Goal: Task Accomplishment & Management: Use online tool/utility

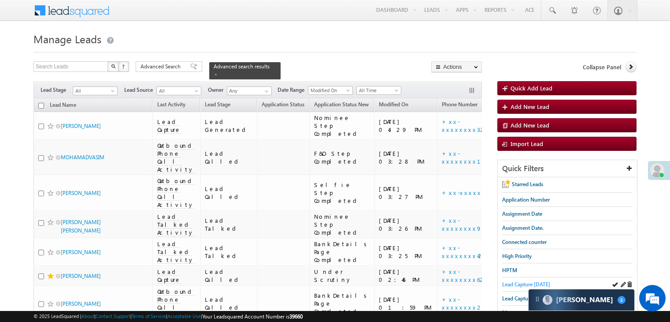
drag, startPoint x: 0, startPoint y: 0, endPoint x: 515, endPoint y: 282, distance: 587.3
click at [515, 282] on span "Lead Capture [DATE]" at bounding box center [526, 284] width 48 height 7
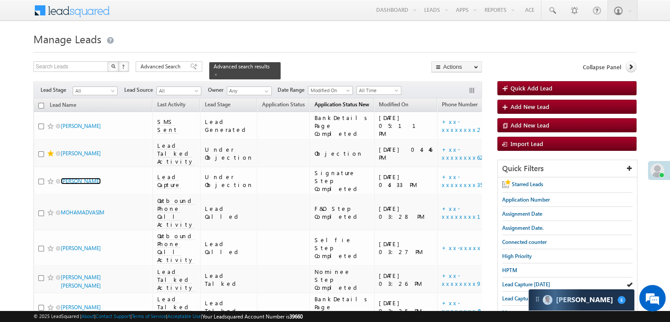
scroll to position [88, 0]
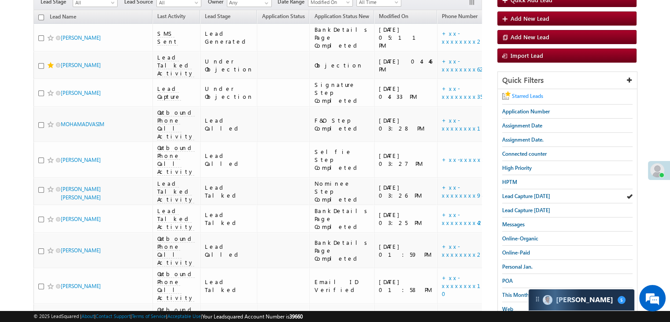
click at [541, 96] on span "Starred Leads" at bounding box center [527, 96] width 31 height 7
click at [513, 195] on span "Lead Capture [DATE]" at bounding box center [526, 196] width 48 height 7
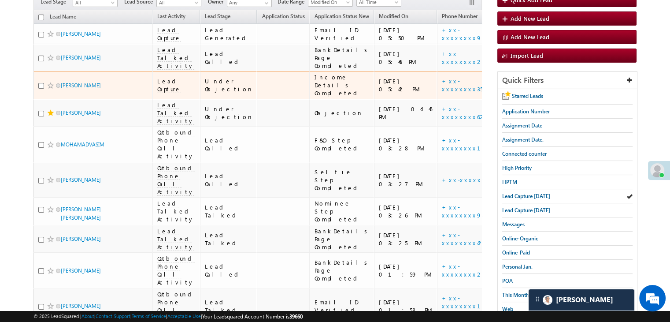
click at [508, 93] on div "[URL][DOMAIN_NAME]" at bounding box center [535, 85] width 54 height 16
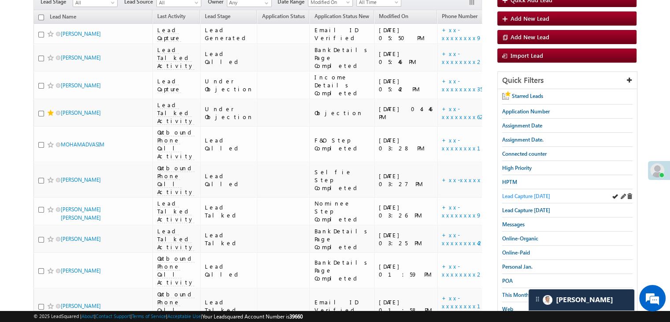
click at [522, 193] on span "Lead Capture [DATE]" at bounding box center [526, 196] width 48 height 7
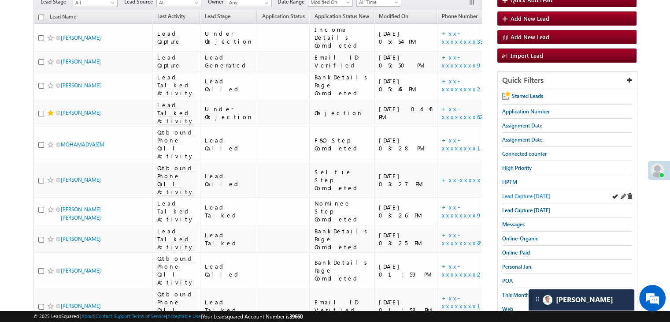
click at [513, 195] on span "Lead Capture [DATE]" at bounding box center [526, 196] width 48 height 7
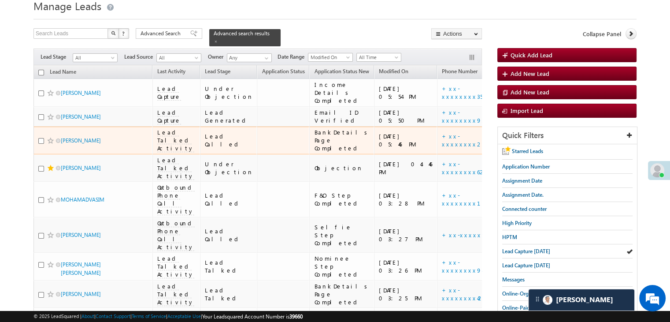
scroll to position [0, 0]
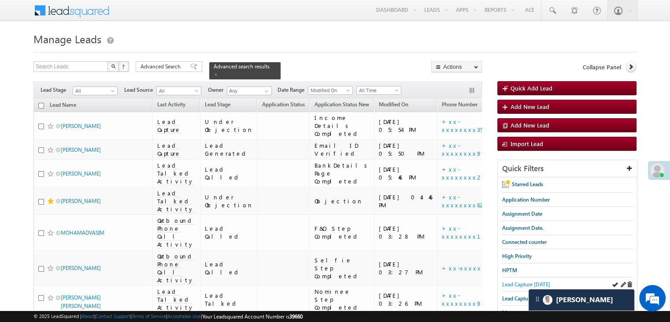
click at [525, 282] on span "Lead Capture [DATE]" at bounding box center [526, 284] width 48 height 7
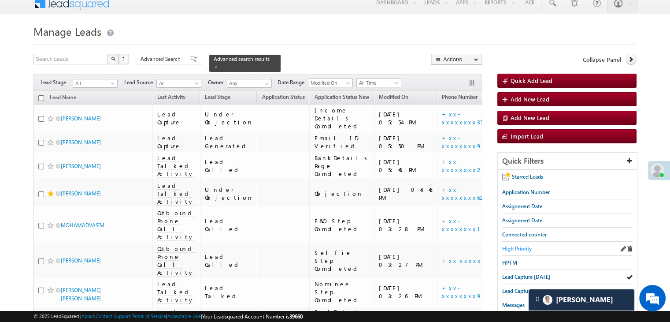
scroll to position [88, 0]
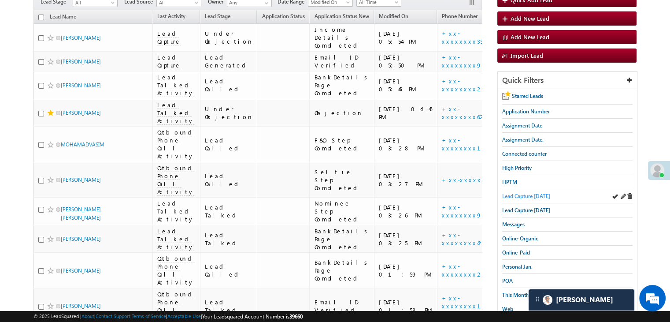
click at [524, 193] on span "Lead Capture [DATE]" at bounding box center [526, 196] width 48 height 7
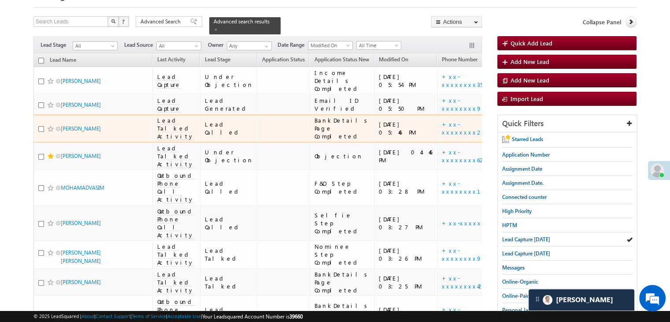
scroll to position [44, 0]
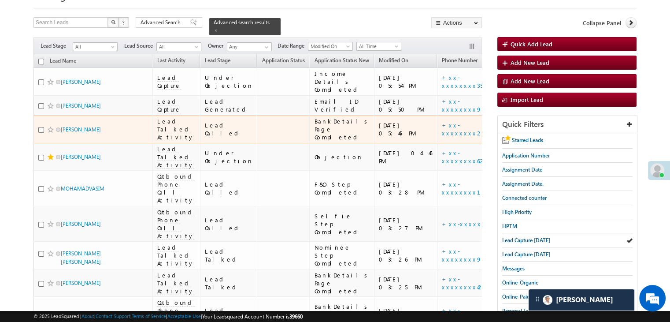
click at [50, 133] on span at bounding box center [50, 129] width 7 height 7
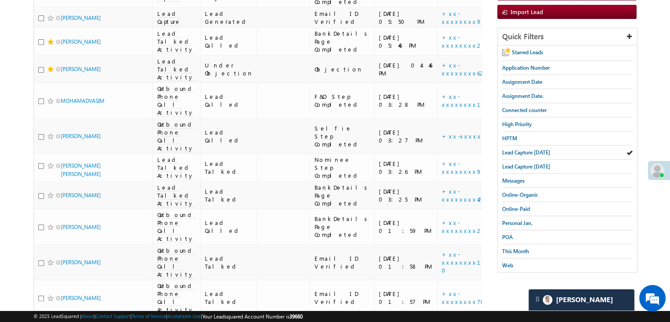
scroll to position [132, 0]
click at [511, 247] on span "This Month" at bounding box center [515, 250] width 27 height 7
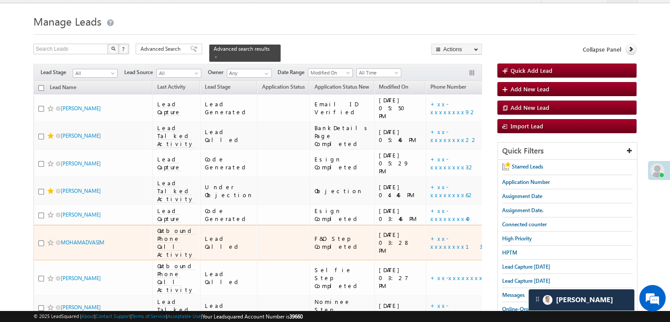
scroll to position [0, 0]
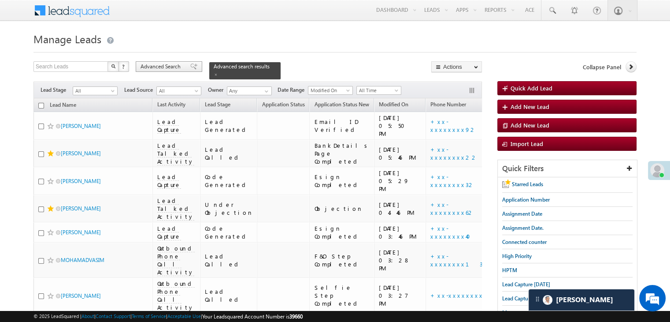
click at [182, 65] on span "Advanced Search" at bounding box center [162, 67] width 43 height 8
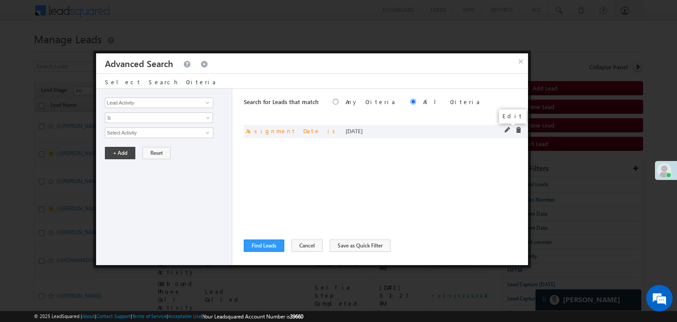
click at [506, 129] on span at bounding box center [508, 130] width 6 height 6
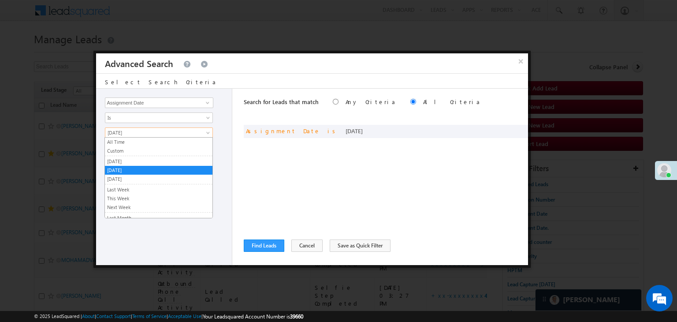
click at [155, 135] on span "[DATE]" at bounding box center [153, 133] width 96 height 8
click at [148, 159] on link "[DATE]" at bounding box center [159, 161] width 108 height 8
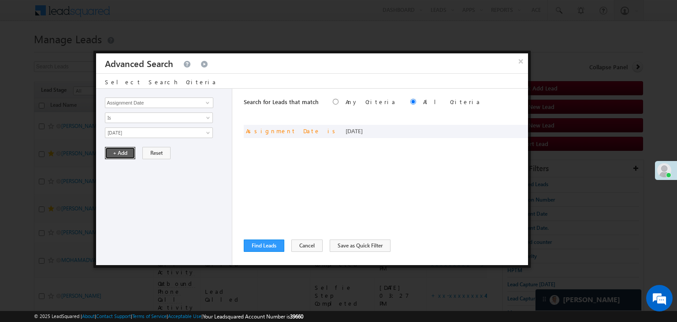
click at [123, 150] on button "+ Add" at bounding box center [120, 153] width 30 height 12
click at [273, 248] on button "Find Leads" at bounding box center [264, 245] width 41 height 12
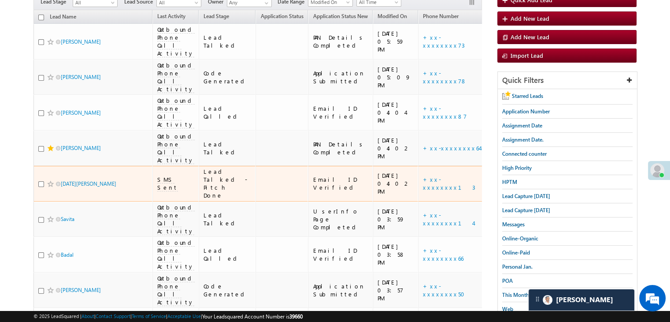
scroll to position [176, 0]
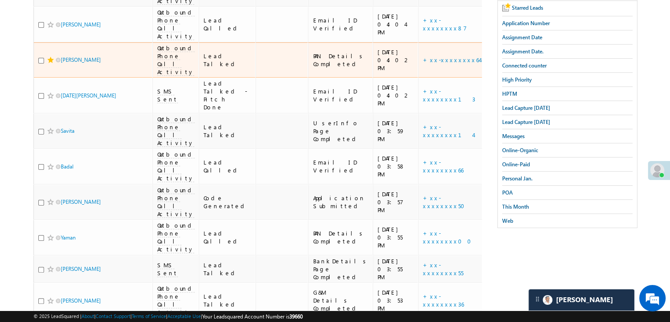
click at [489, 68] on div "[URL][DOMAIN_NAME]" at bounding box center [516, 60] width 54 height 16
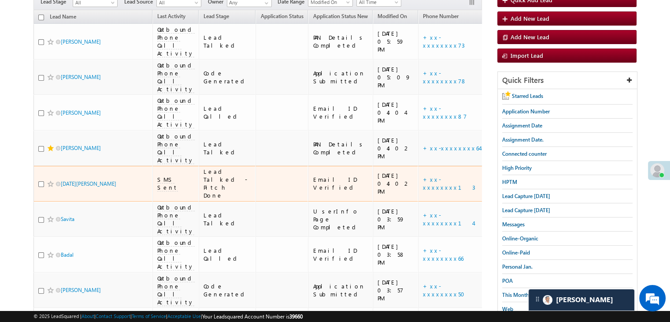
scroll to position [0, 0]
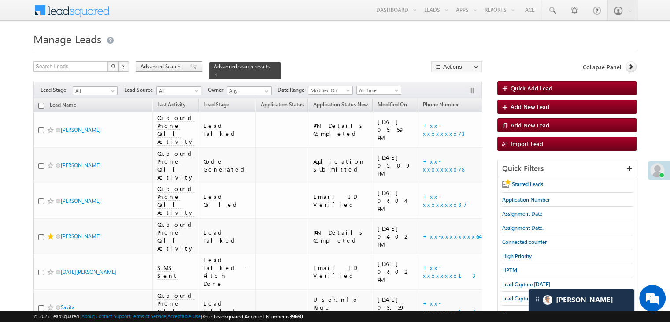
click at [170, 67] on span "Advanced Search" at bounding box center [162, 67] width 43 height 8
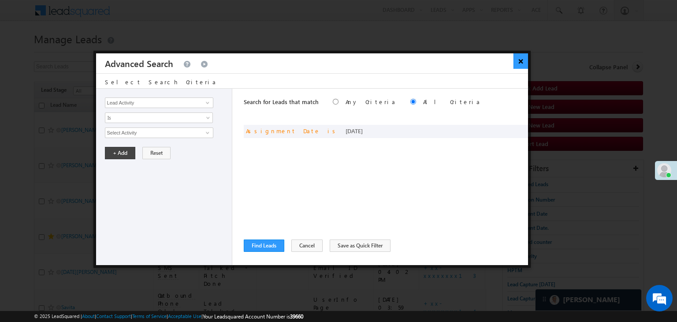
click at [520, 61] on button "×" at bounding box center [520, 60] width 15 height 15
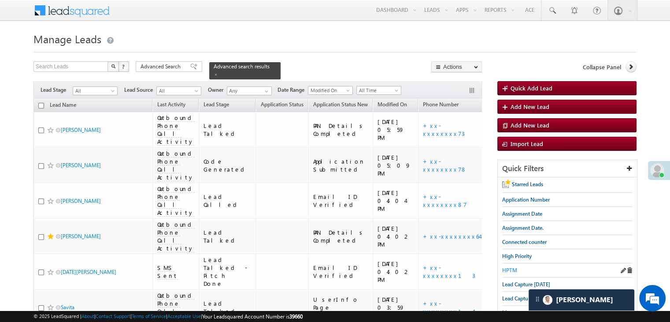
scroll to position [132, 0]
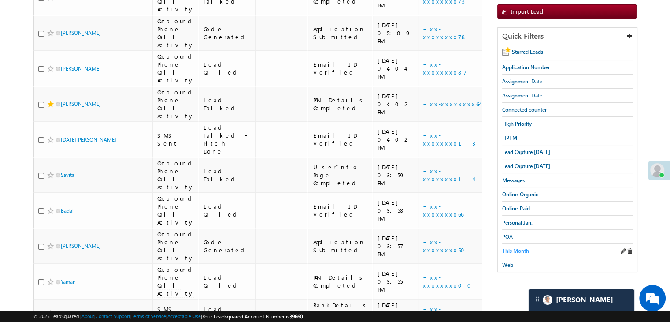
click at [515, 249] on span "This Month" at bounding box center [515, 250] width 27 height 7
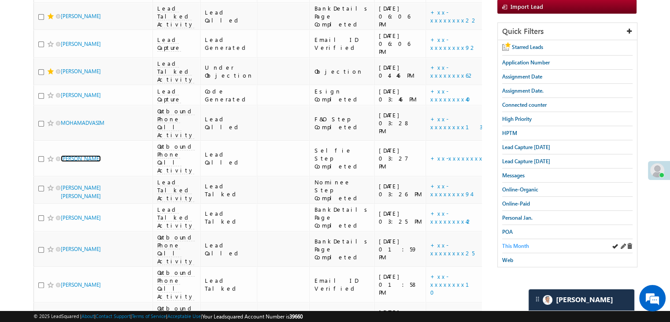
scroll to position [88, 0]
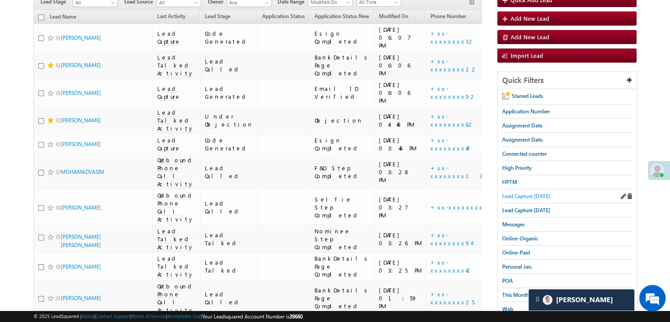
click at [523, 194] on span "Lead Capture [DATE]" at bounding box center [526, 196] width 48 height 7
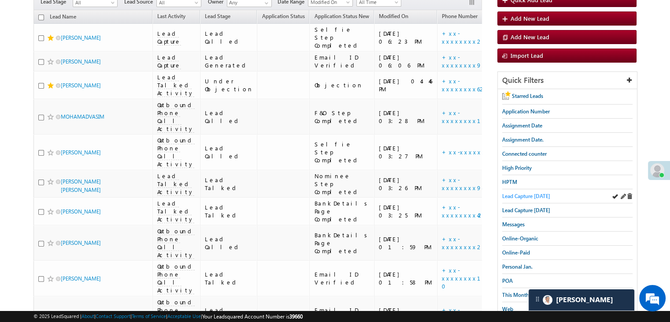
click at [536, 194] on span "Lead Capture [DATE]" at bounding box center [526, 196] width 48 height 7
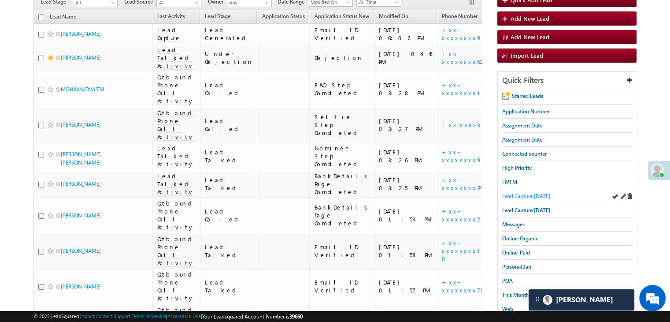
click at [530, 193] on span "Lead Capture [DATE]" at bounding box center [526, 196] width 48 height 7
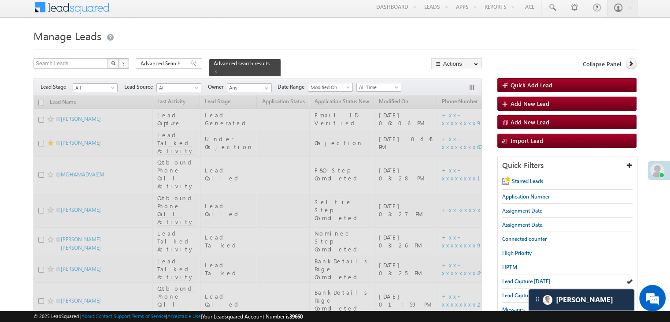
scroll to position [0, 0]
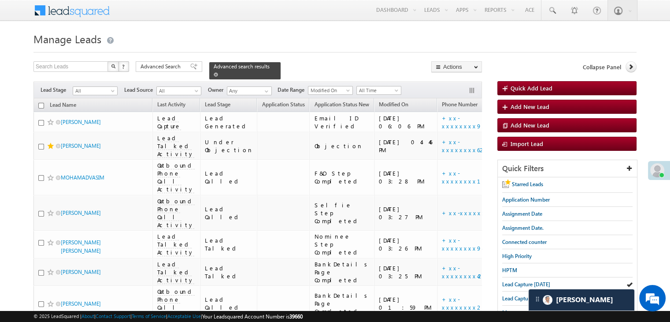
click at [229, 66] on span "Advanced search results" at bounding box center [242, 66] width 56 height 7
click at [241, 48] on div at bounding box center [334, 50] width 603 height 6
click at [293, 66] on div "Search Leads X ? 17 results found Advanced Search Advanced Search Advanced sear…" at bounding box center [257, 70] width 449 height 18
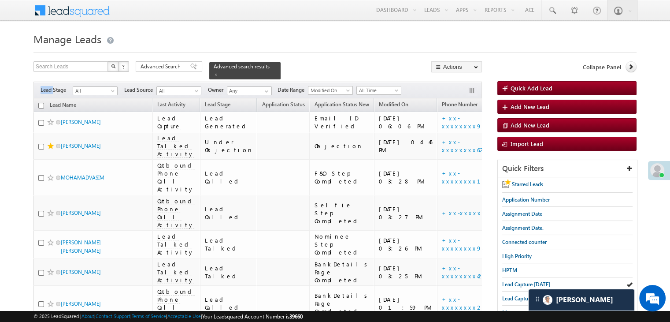
click at [293, 66] on div "Search Leads X ? 17 results found Advanced Search Advanced Search Advanced sear…" at bounding box center [257, 70] width 449 height 18
click at [214, 66] on span "Advanced search results" at bounding box center [242, 66] width 56 height 7
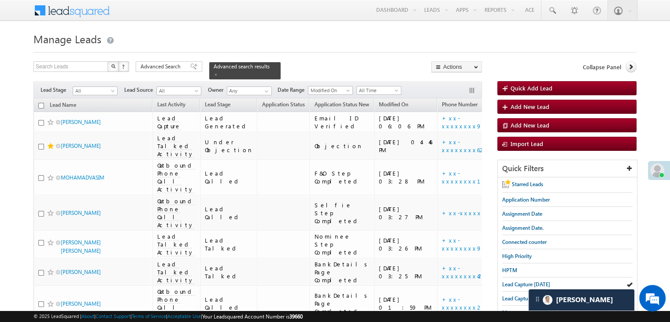
click at [241, 40] on h1 "Manage Leads" at bounding box center [334, 38] width 603 height 17
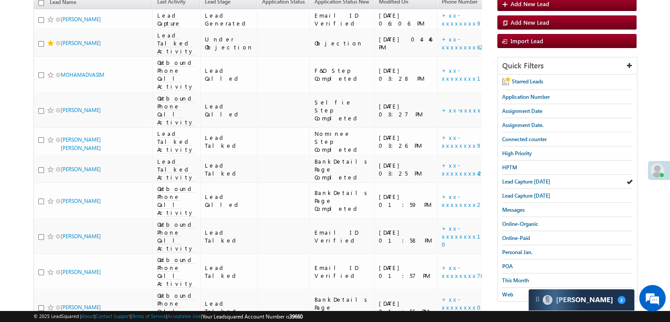
scroll to position [88, 0]
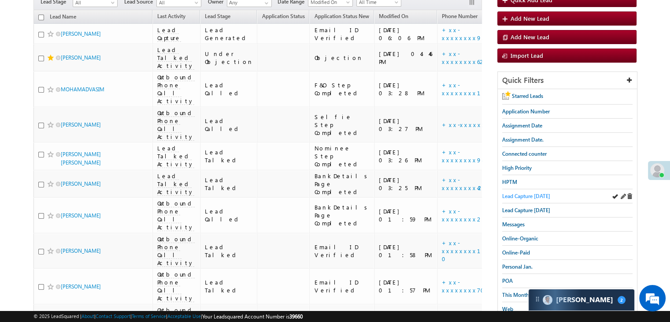
click at [524, 193] on span "Lead Capture [DATE]" at bounding box center [526, 196] width 48 height 7
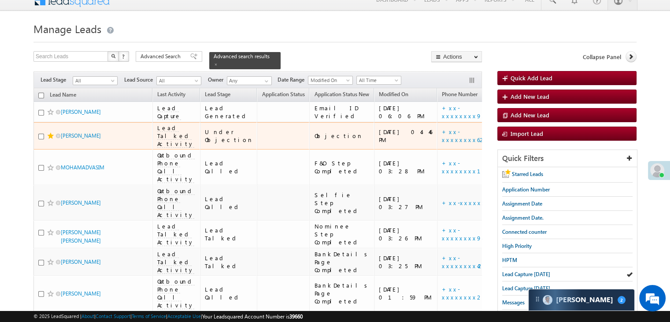
scroll to position [0, 0]
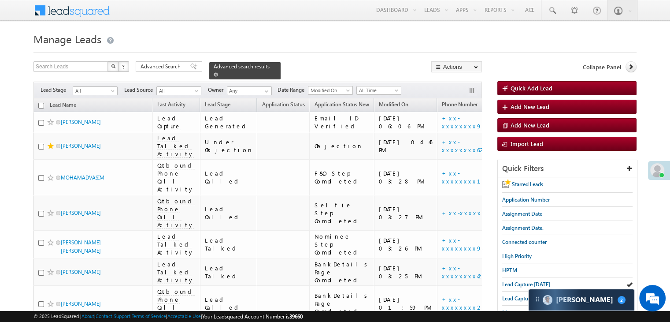
click at [214, 65] on span "Advanced search results" at bounding box center [242, 66] width 56 height 7
click at [278, 63] on div "Search Leads X ? 17 results found Advanced Search Advanced Search Advanced sear…" at bounding box center [257, 70] width 449 height 18
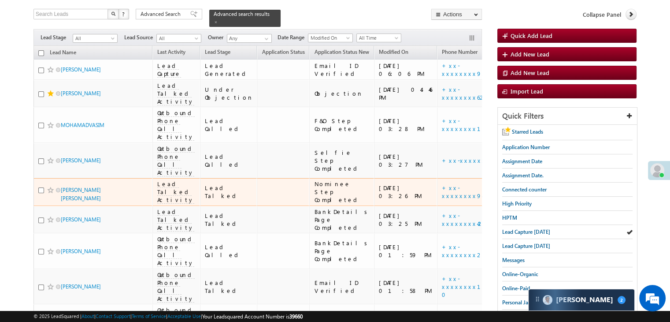
scroll to position [176, 0]
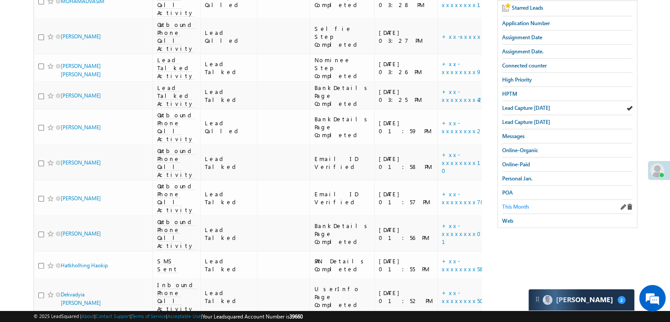
click at [527, 203] on span "This Month" at bounding box center [515, 206] width 27 height 7
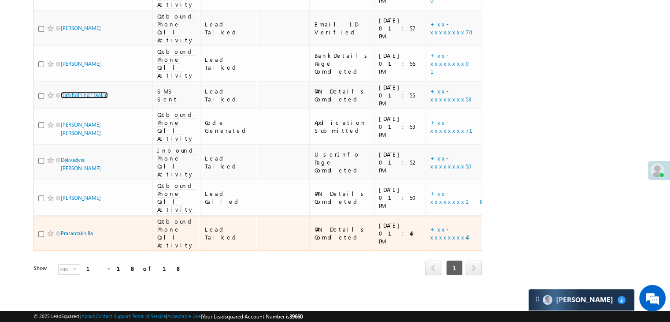
scroll to position [783, 0]
